Goal: Information Seeking & Learning: Learn about a topic

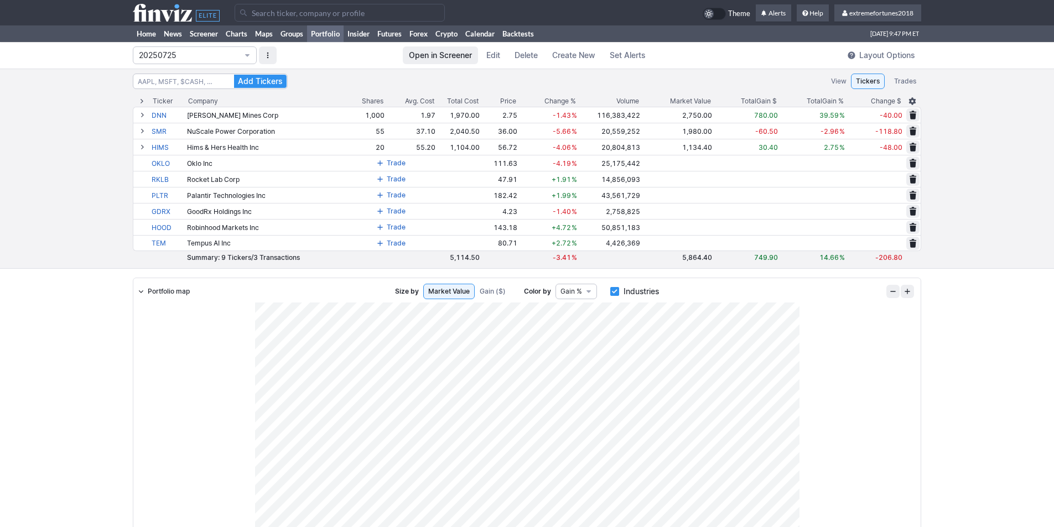
click at [271, 5] on input "Search" at bounding box center [340, 13] width 210 height 18
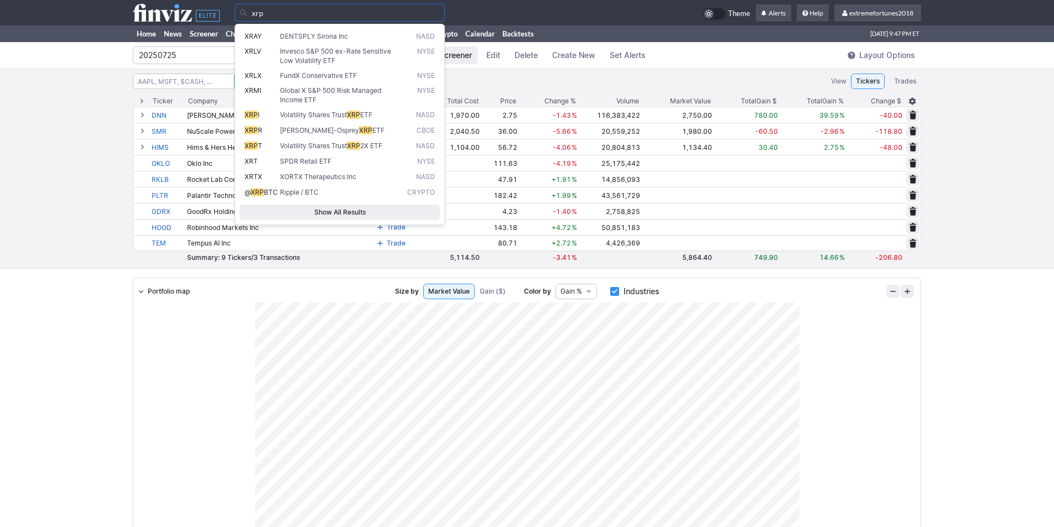
type input "xrp"
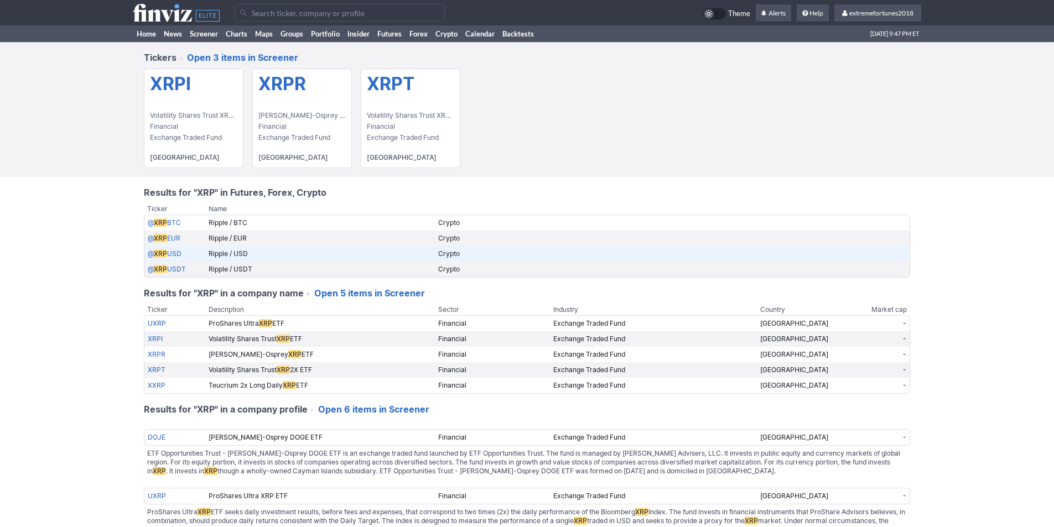
click at [175, 253] on link "@ XRP USD" at bounding box center [165, 253] width 34 height 8
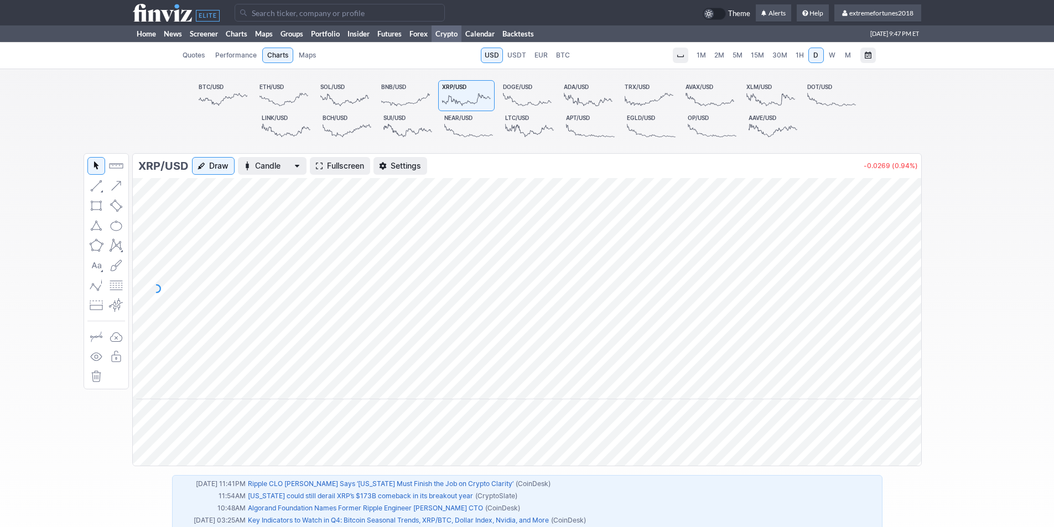
click at [340, 168] on span "Fullscreen" at bounding box center [345, 165] width 37 height 11
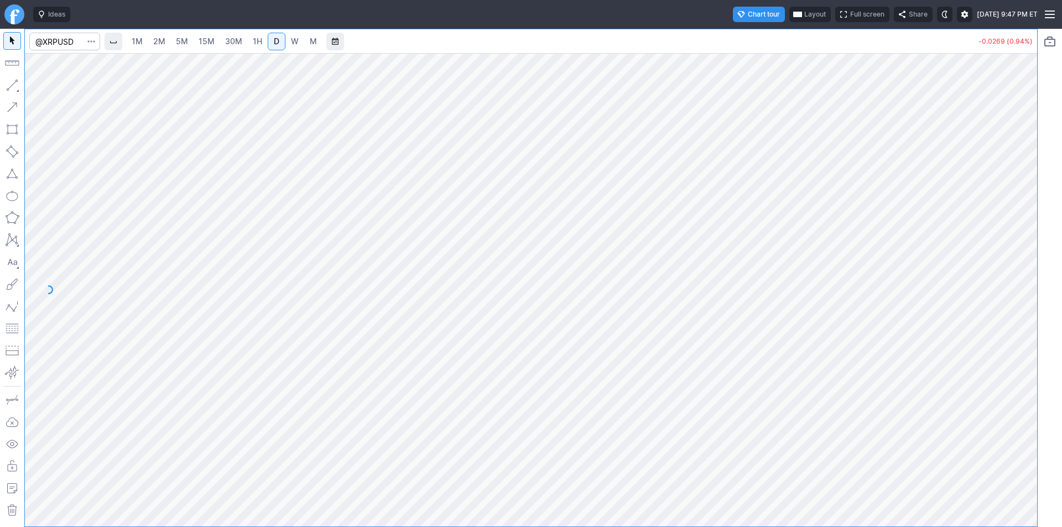
click at [258, 45] on span "1H" at bounding box center [257, 41] width 9 height 9
drag, startPoint x: 1026, startPoint y: 392, endPoint x: 1016, endPoint y: 392, distance: 10.0
click at [1022, 396] on div at bounding box center [1025, 287] width 23 height 446
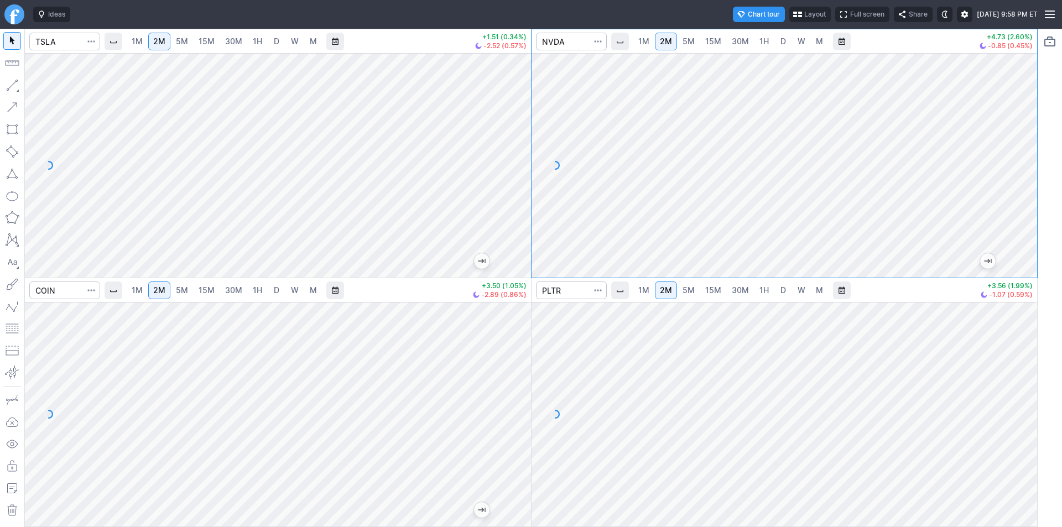
click at [1026, 153] on div at bounding box center [1025, 162] width 23 height 197
drag, startPoint x: 1031, startPoint y: 170, endPoint x: 1027, endPoint y: 185, distance: 16.1
click at [1033, 192] on div at bounding box center [1025, 162] width 23 height 197
drag, startPoint x: 1023, startPoint y: 136, endPoint x: 1029, endPoint y: 167, distance: 31.0
click at [1030, 167] on div at bounding box center [1025, 162] width 23 height 197
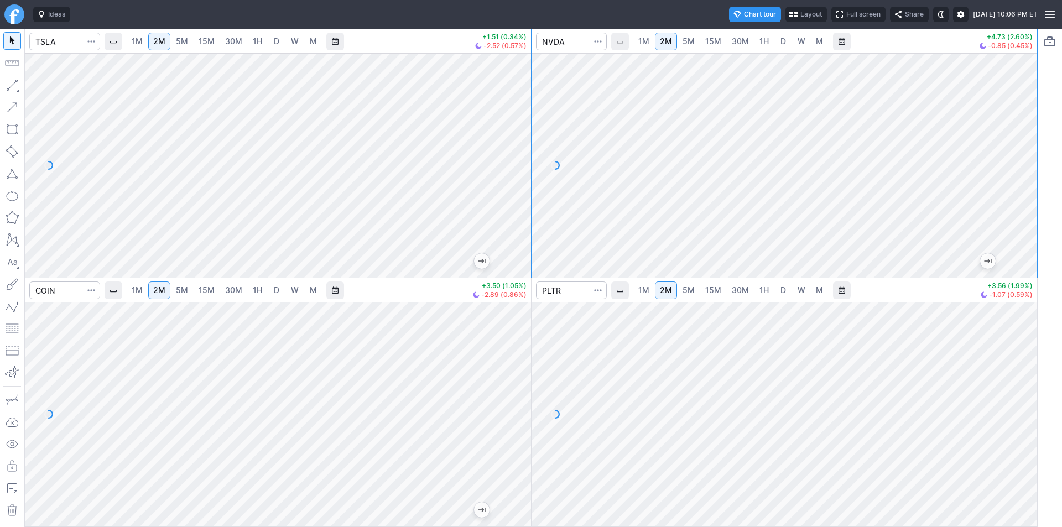
drag, startPoint x: 520, startPoint y: 443, endPoint x: 513, endPoint y: 405, distance: 38.3
click at [522, 405] on div at bounding box center [519, 411] width 23 height 197
click at [493, 433] on div at bounding box center [278, 414] width 506 height 225
